Goal: Information Seeking & Learning: Learn about a topic

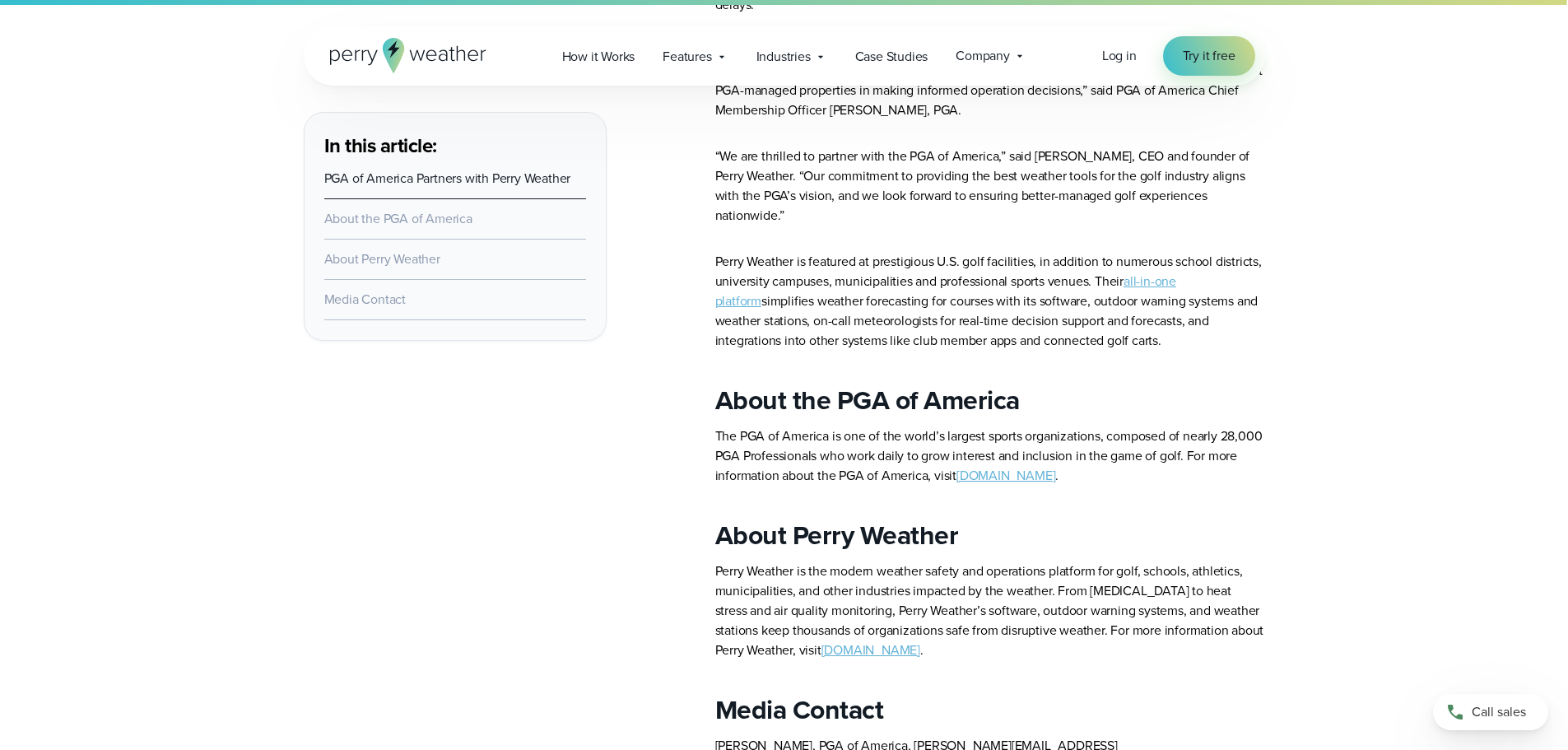
scroll to position [1236, 0]
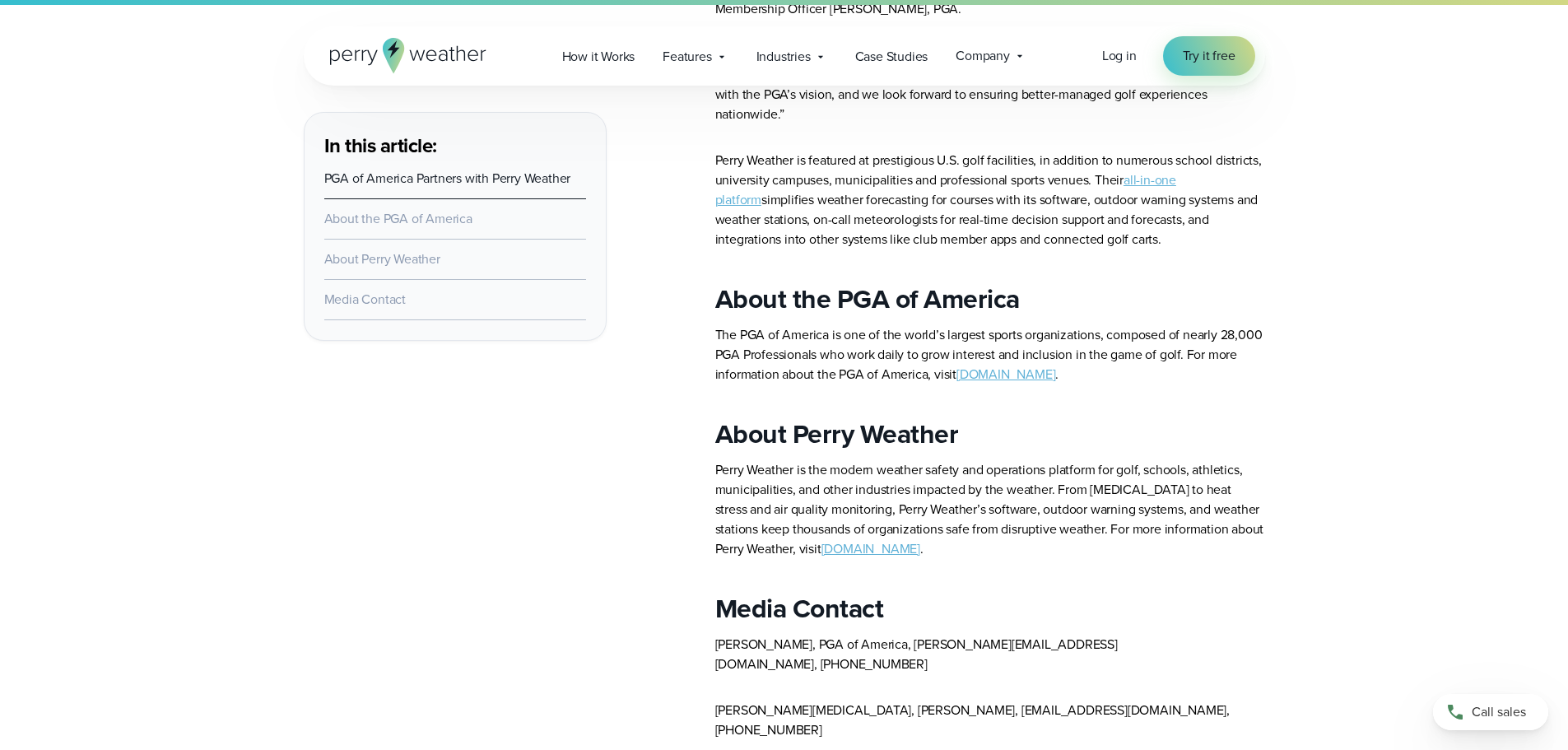
click at [920, 540] on link "perryweather.com" at bounding box center [871, 549] width 98 height 19
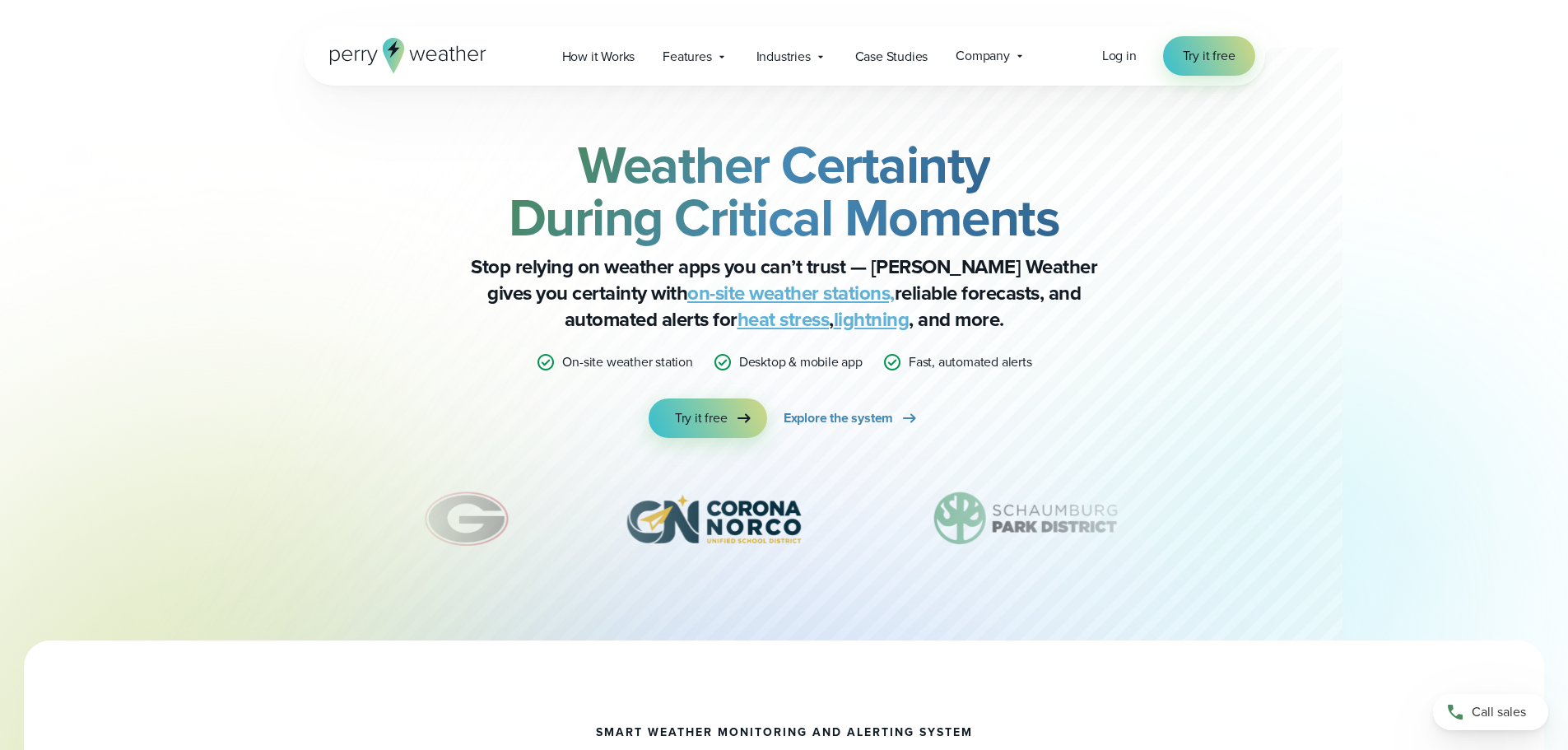
click at [693, 294] on link "on-site weather stations," at bounding box center [792, 293] width 208 height 29
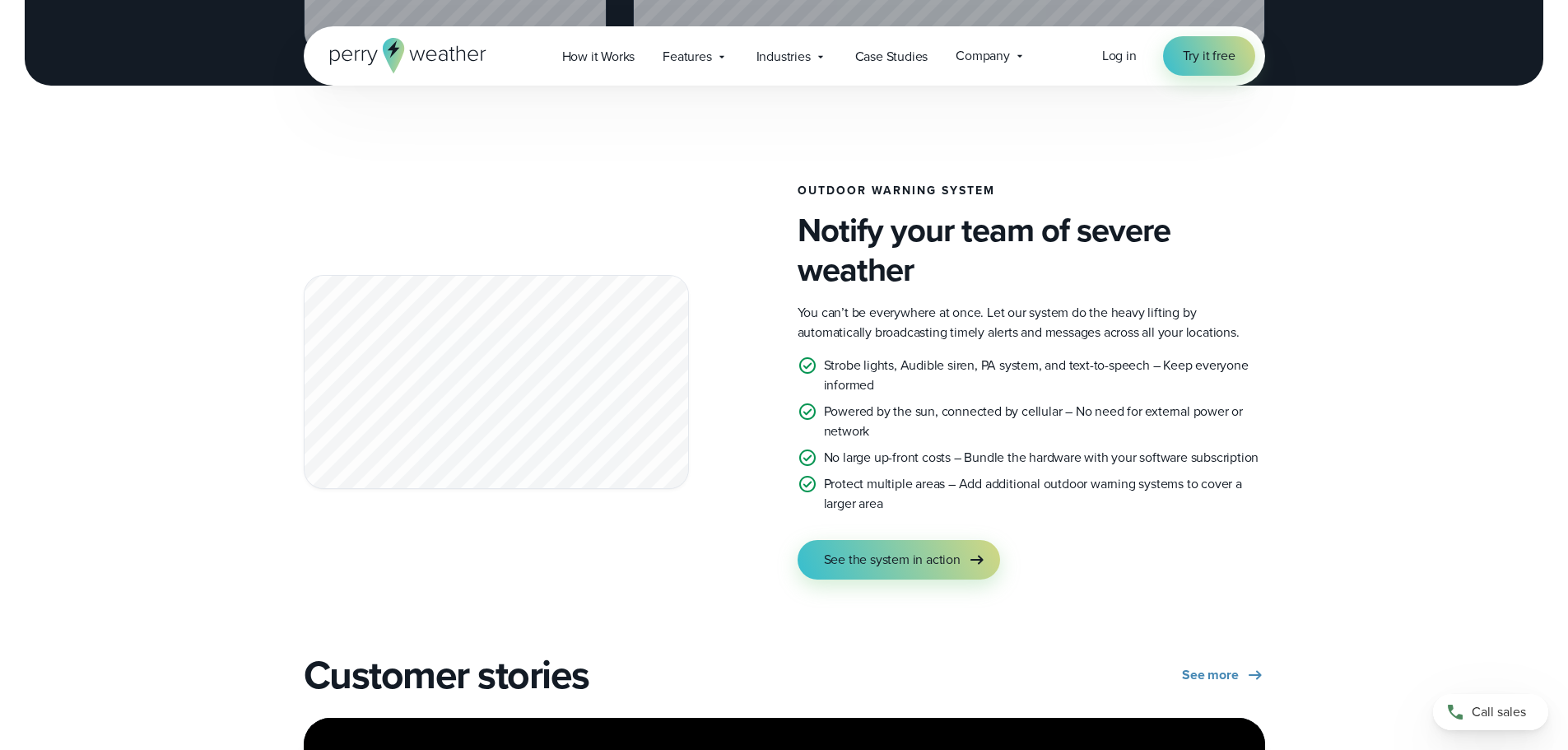
scroll to position [2717, 0]
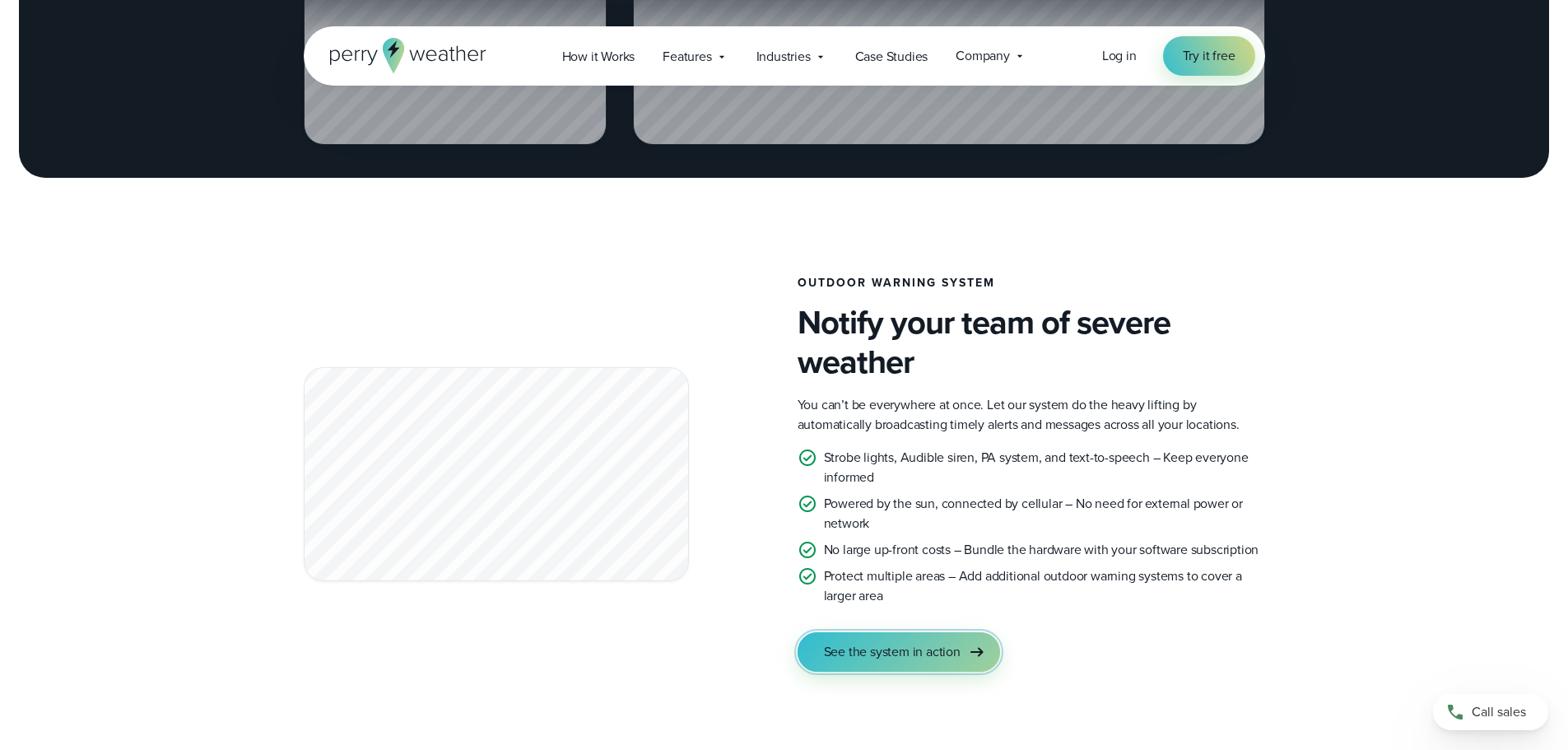
click at [955, 651] on span "See the system in action" at bounding box center [893, 652] width 137 height 20
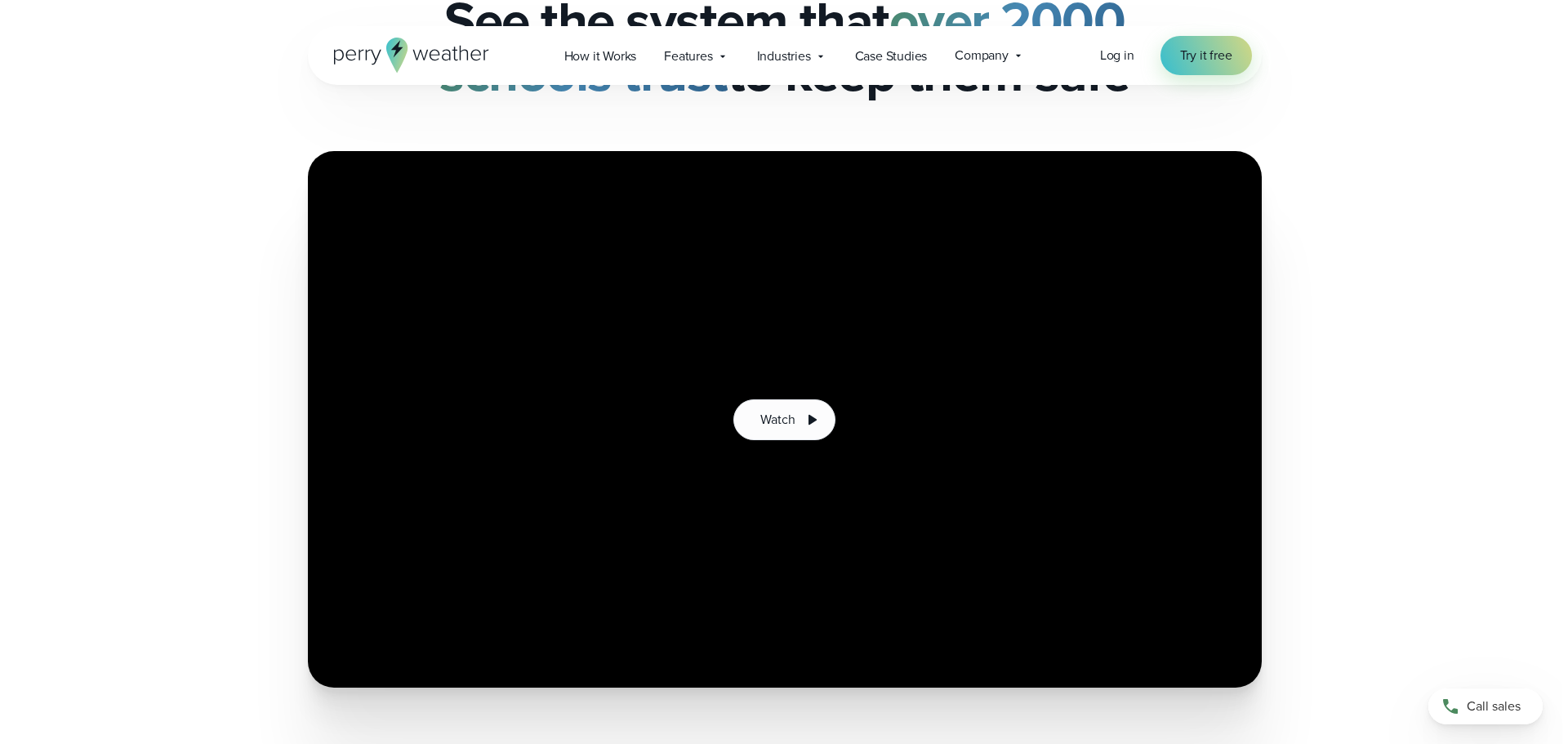
scroll to position [245, 0]
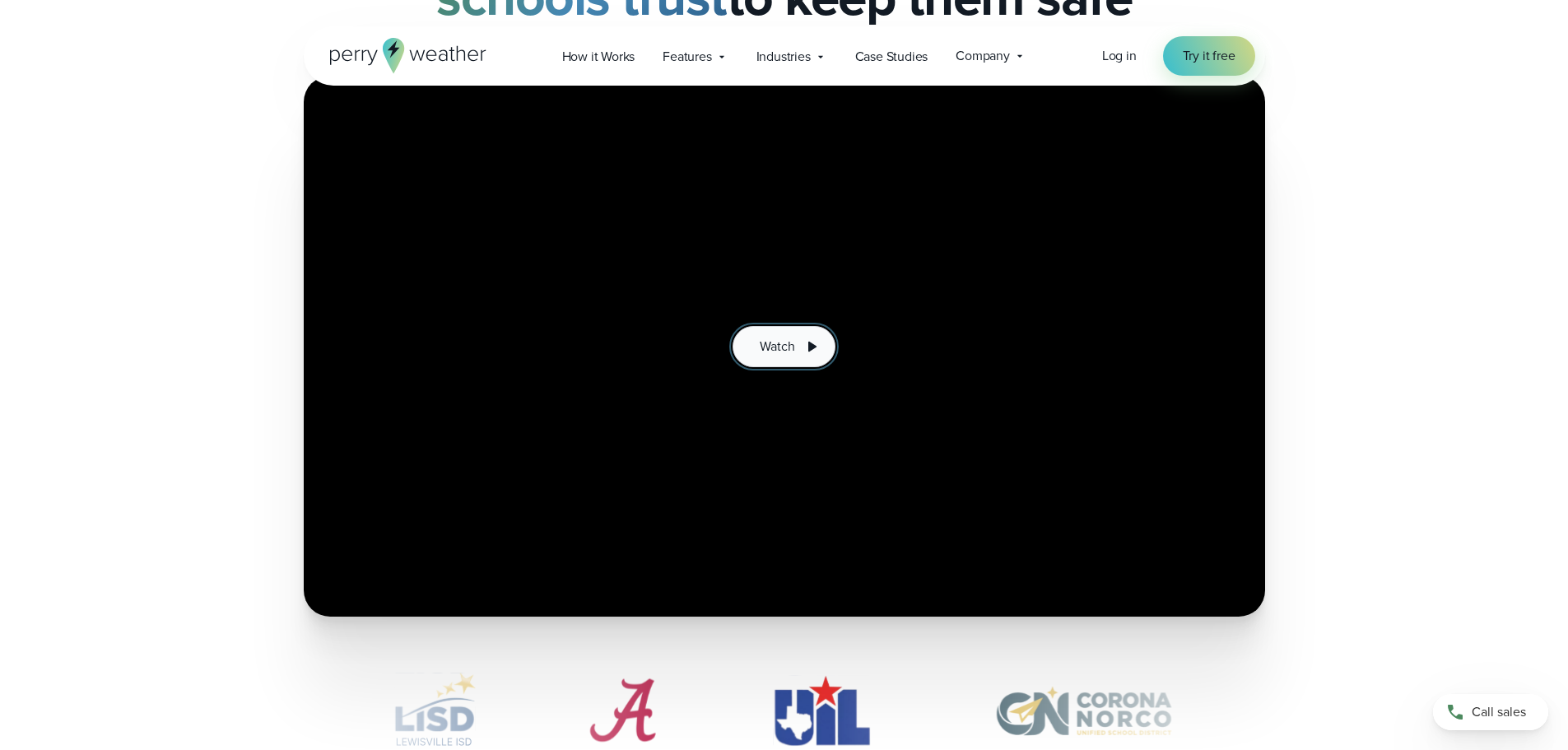
click at [794, 337] on span "Watch" at bounding box center [776, 346] width 35 height 20
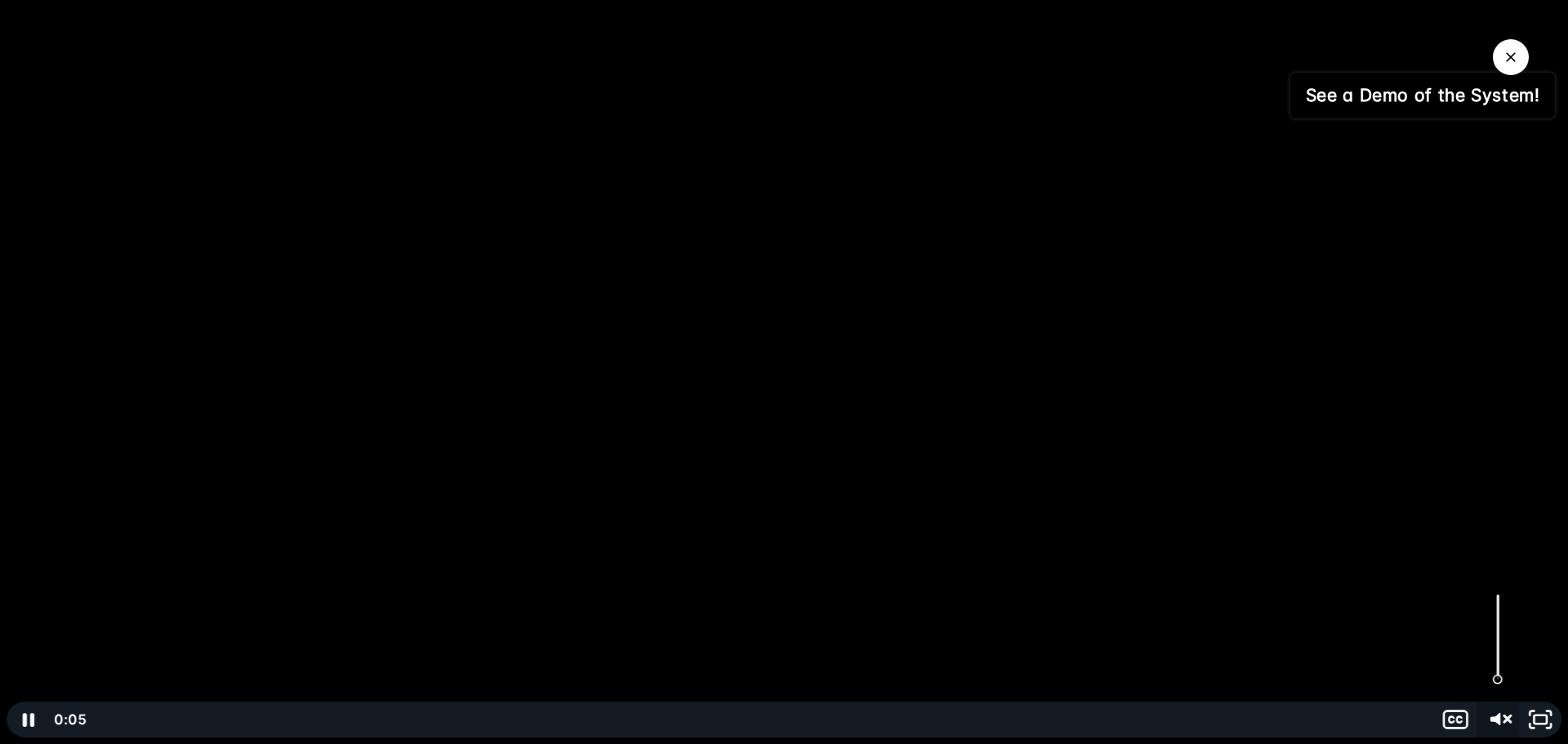
click at [1500, 711] on icon "Unmute" at bounding box center [1498, 719] width 51 height 43
click at [31, 714] on icon "Play Video" at bounding box center [29, 719] width 42 height 36
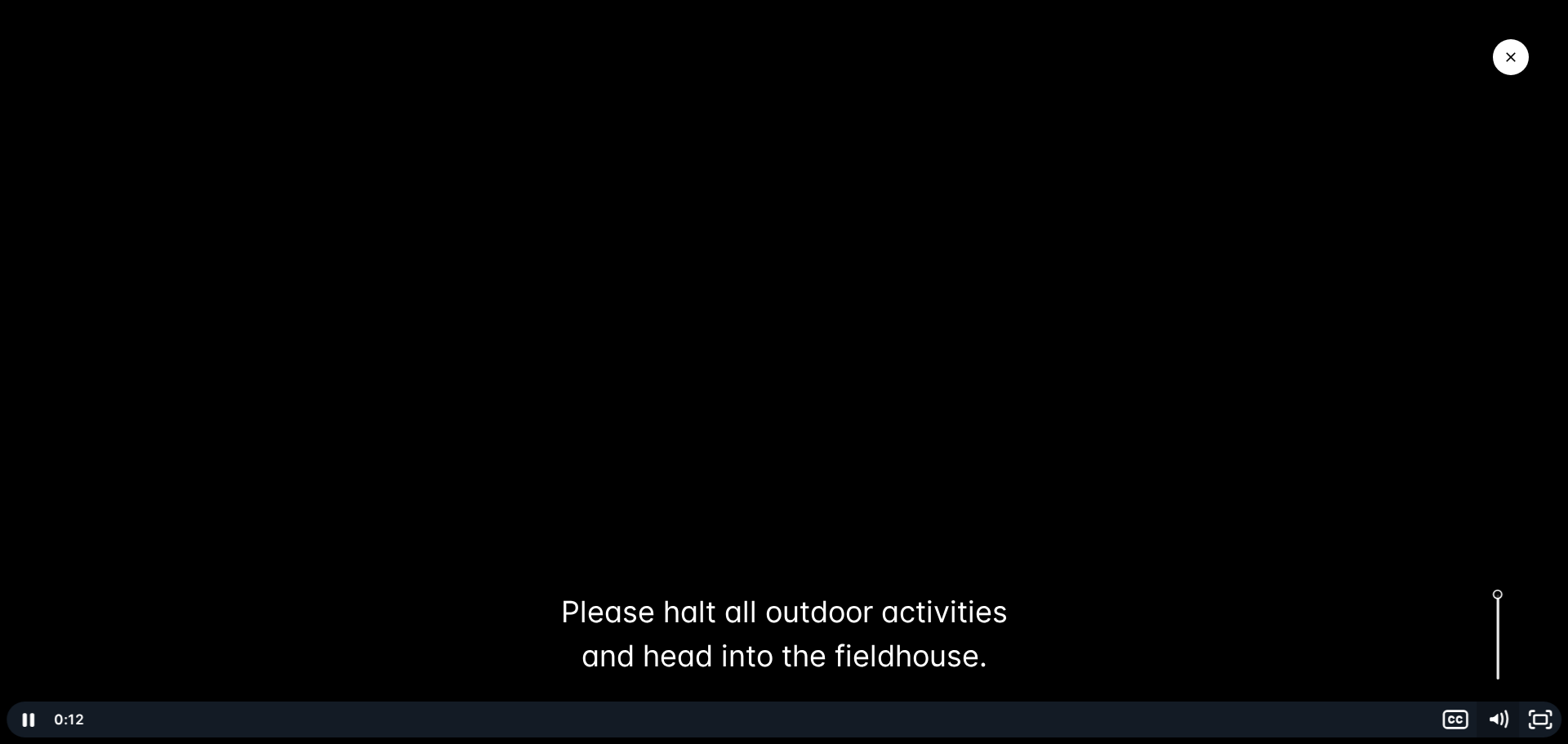
click at [1499, 718] on icon "Mute" at bounding box center [1498, 719] width 42 height 36
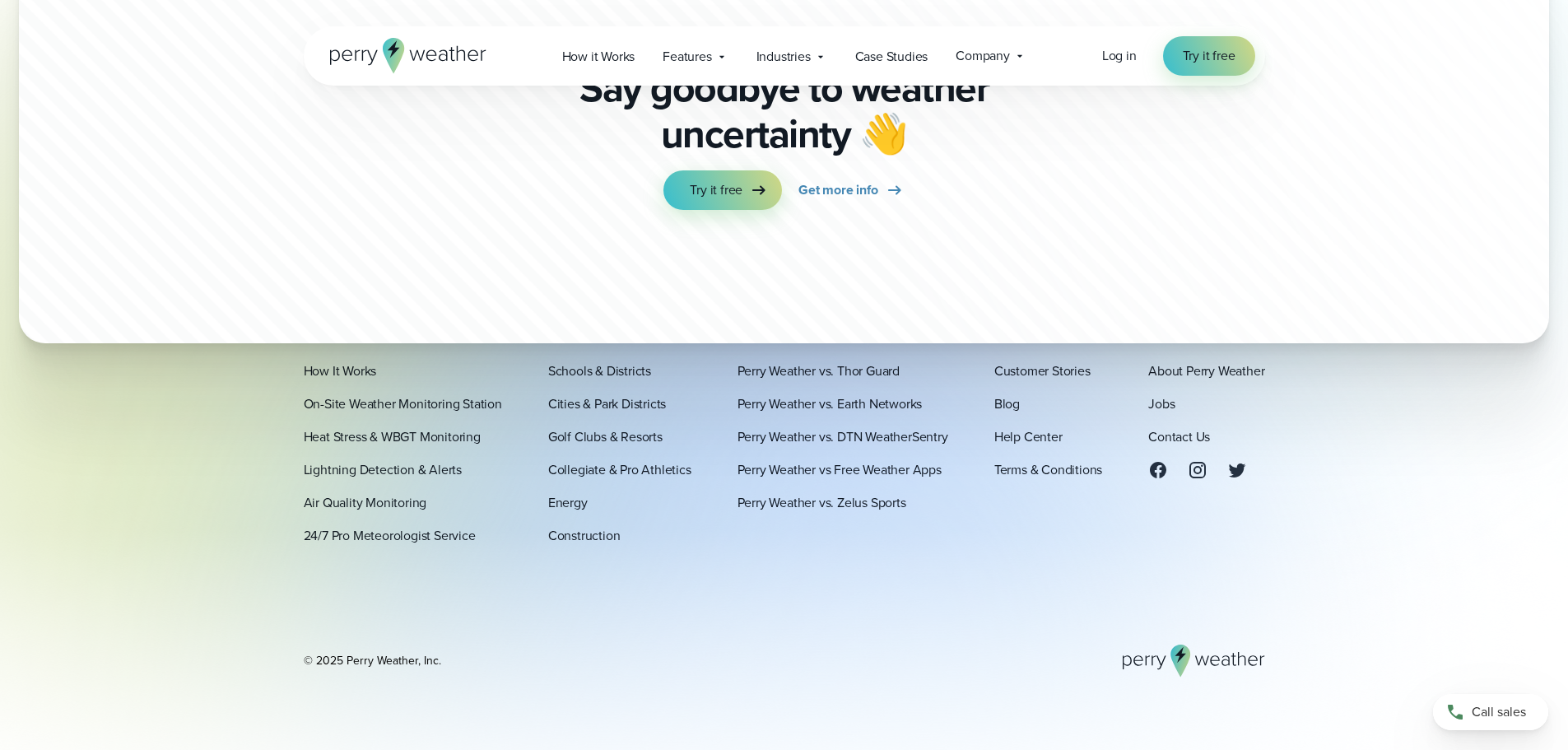
scroll to position [5064, 0]
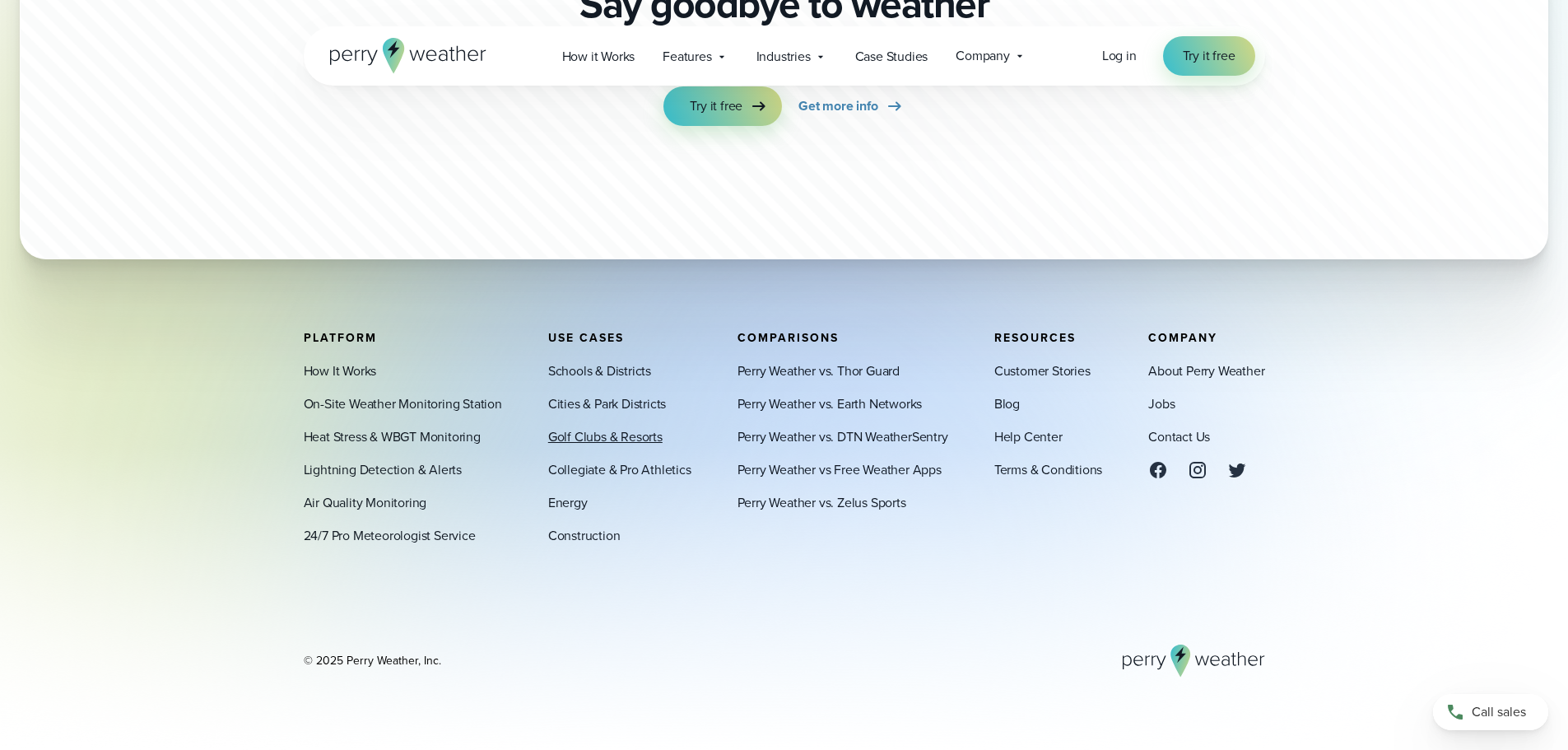
click at [572, 433] on link "Golf Clubs & Resorts" at bounding box center [605, 437] width 114 height 20
